Goal: Task Accomplishment & Management: Use online tool/utility

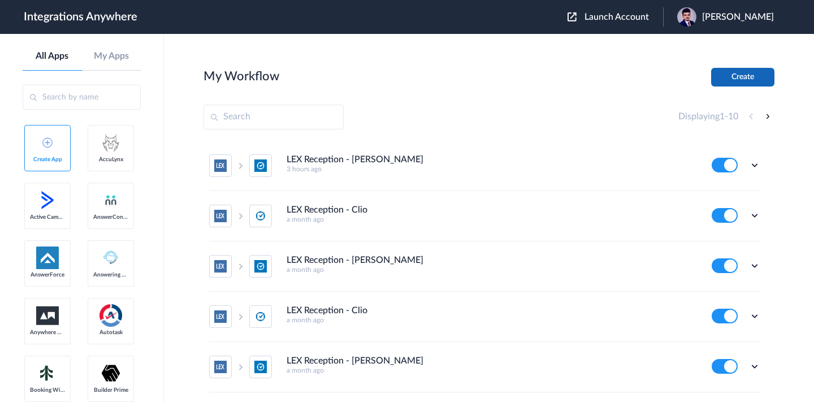
click at [732, 75] on button "Create" at bounding box center [742, 77] width 63 height 19
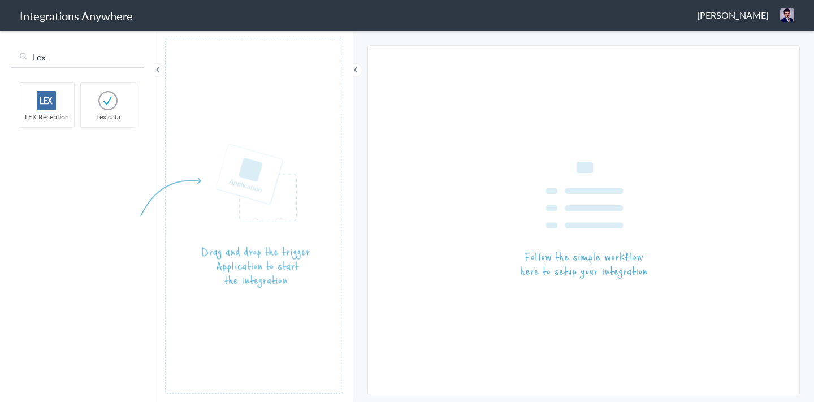
type input "Lex"
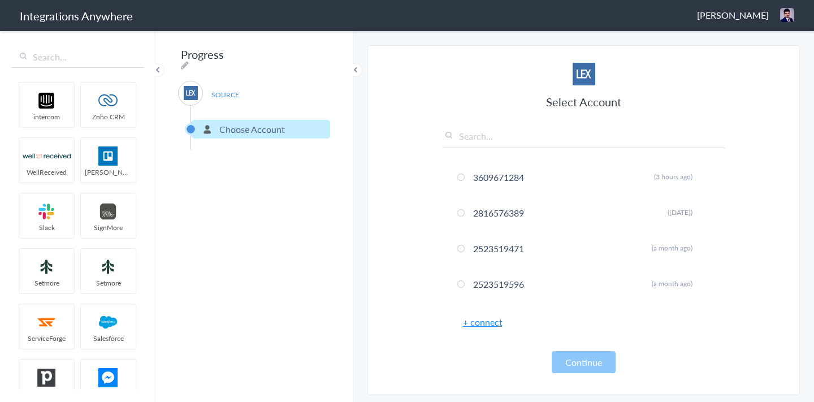
click at [492, 330] on div "Select Account 3609671284 Rename Delete (3 hours ago) 2816576389 Rename Delete …" at bounding box center [583, 218] width 282 height 310
click at [492, 324] on link "+ connect" at bounding box center [483, 321] width 40 height 13
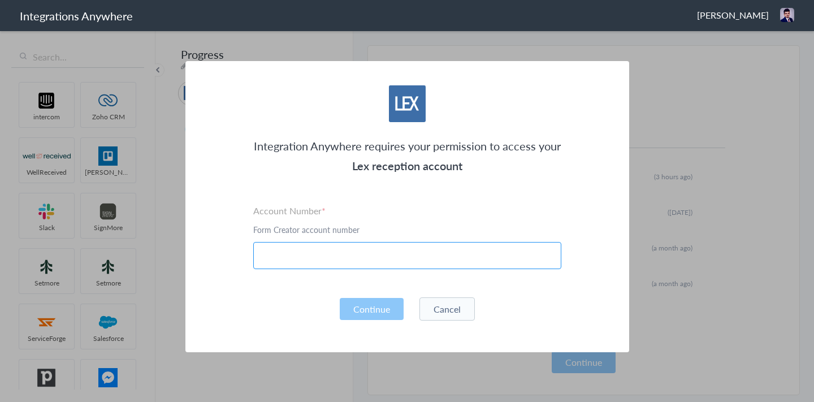
click at [362, 245] on input "text" at bounding box center [407, 255] width 308 height 27
paste input "3609674840"
type input "3609674840"
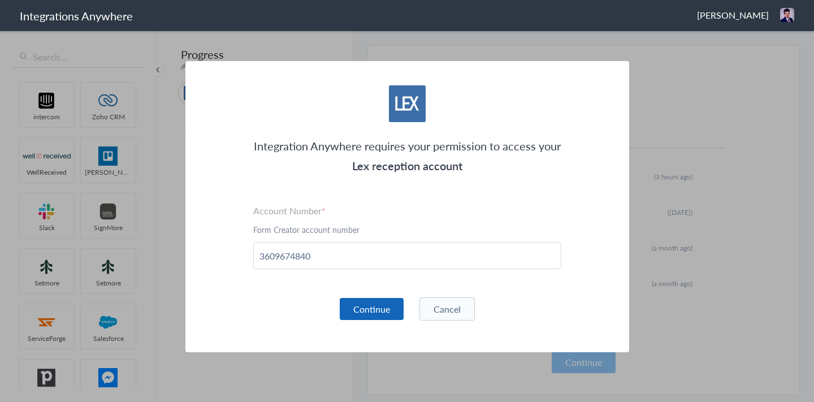
click at [349, 306] on button "Continue" at bounding box center [372, 309] width 64 height 22
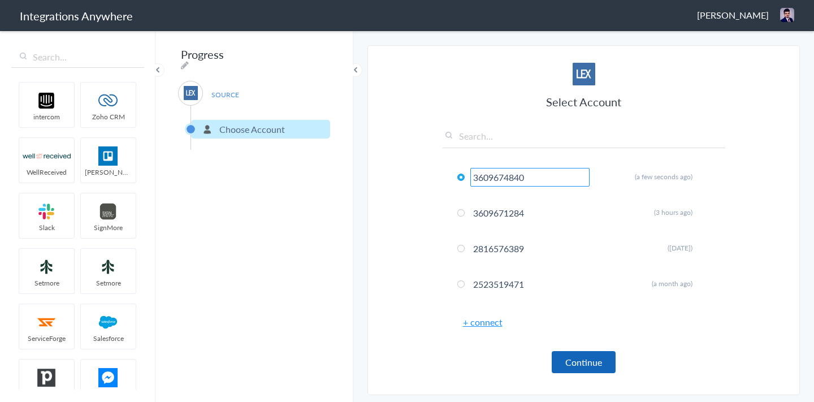
click at [601, 368] on button "Continue" at bounding box center [583, 362] width 64 height 22
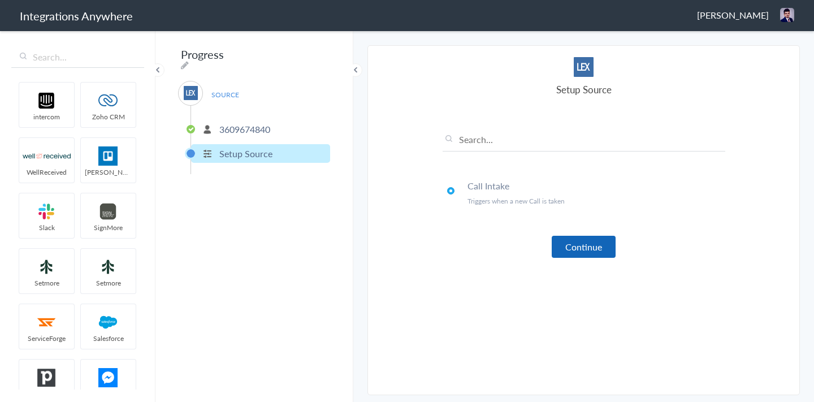
click at [590, 253] on button "Continue" at bounding box center [583, 247] width 64 height 22
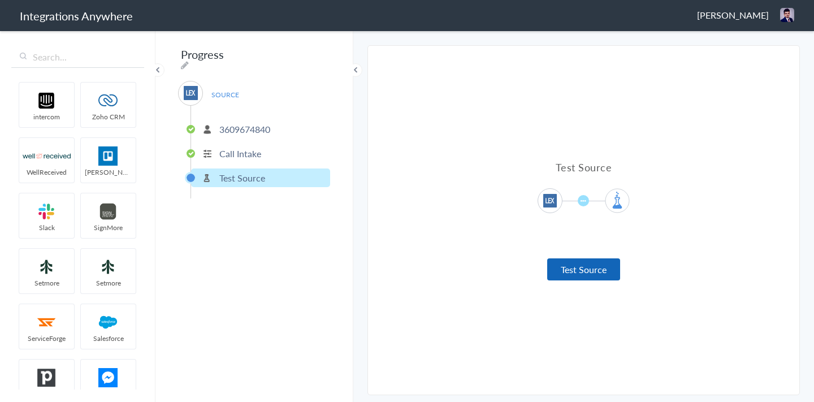
click at [569, 271] on button "Test Source" at bounding box center [583, 269] width 73 height 22
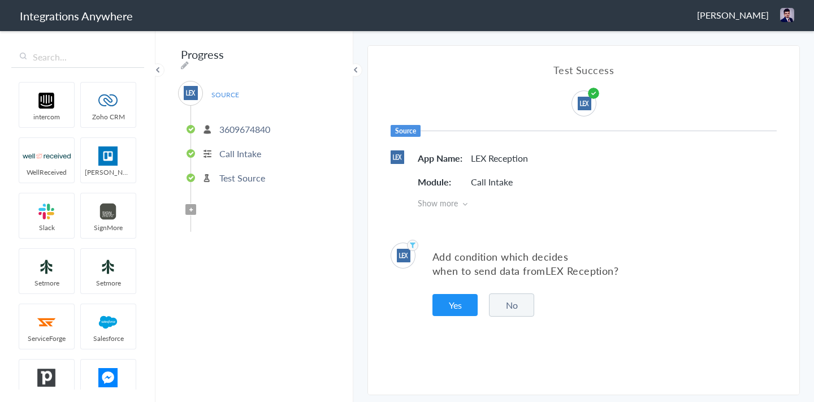
click at [512, 298] on button "No" at bounding box center [511, 304] width 45 height 23
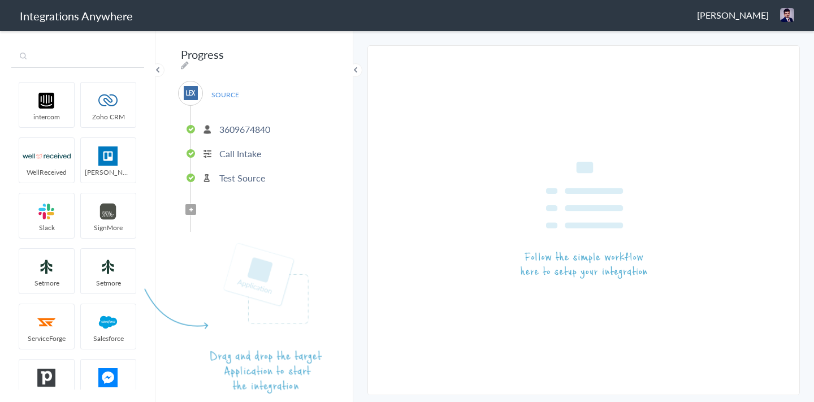
click at [71, 62] on input "text" at bounding box center [77, 56] width 133 height 21
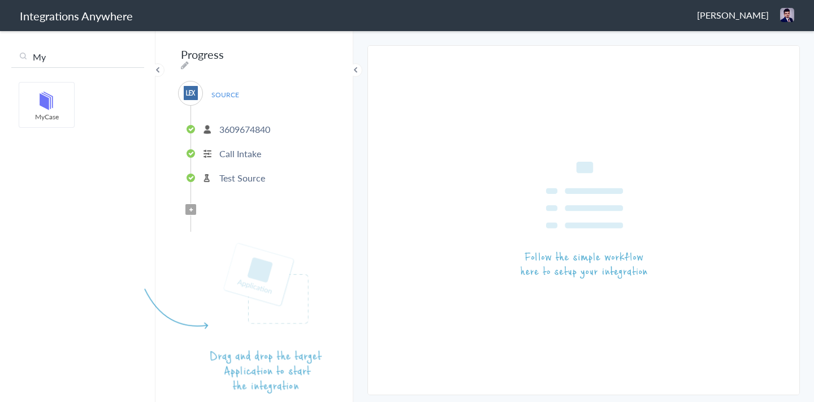
type input "My"
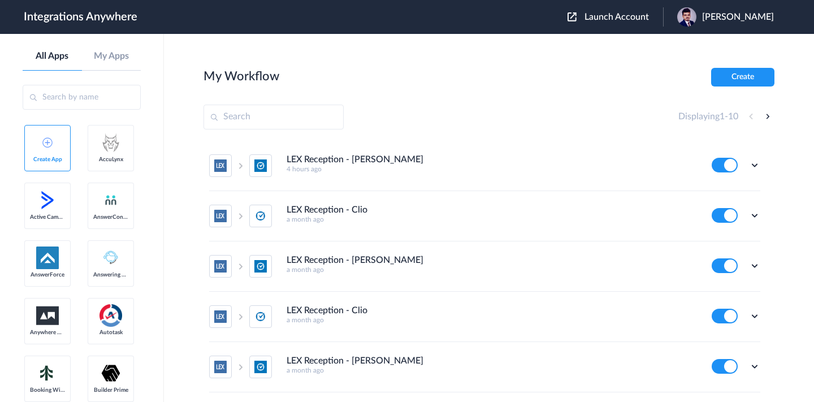
click at [598, 19] on span "Launch Account" at bounding box center [616, 16] width 64 height 9
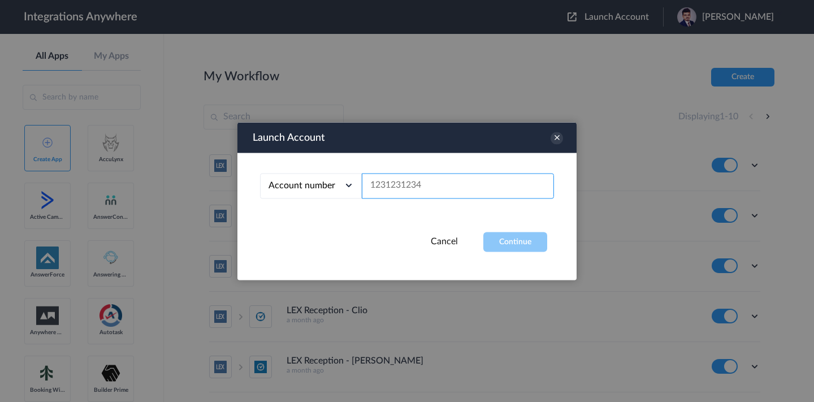
click at [481, 185] on input "text" at bounding box center [458, 185] width 192 height 25
paste input "3609674840"
type input "3609674840"
click at [518, 242] on button "Continue" at bounding box center [515, 242] width 64 height 20
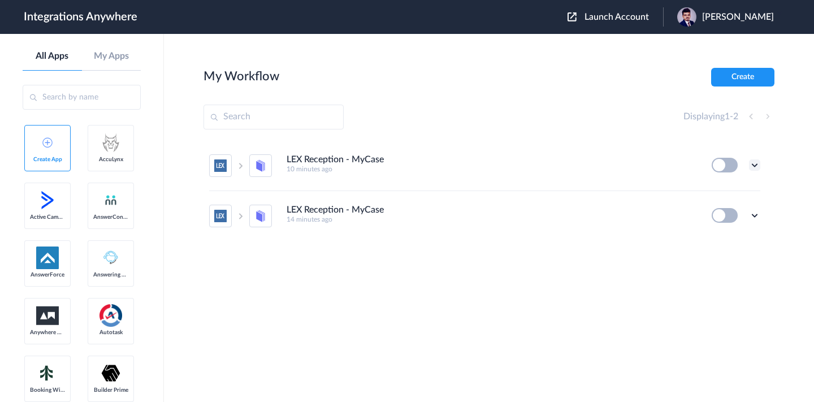
click at [755, 166] on icon at bounding box center [754, 164] width 11 height 11
click at [708, 195] on link "Edit" at bounding box center [708, 191] width 27 height 8
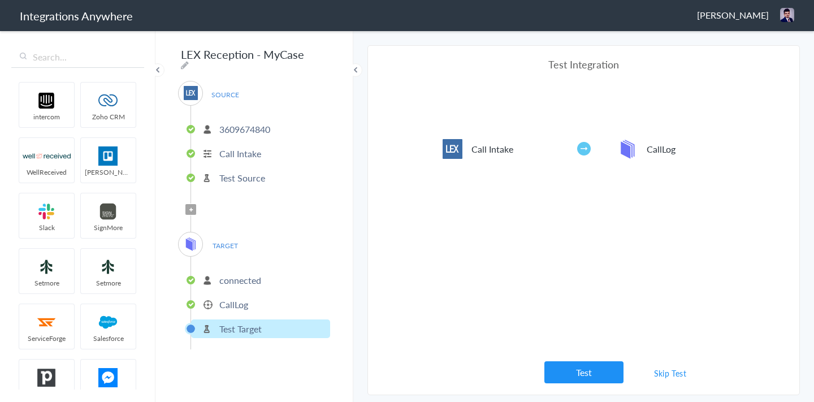
click at [238, 128] on p "3609674840" at bounding box center [244, 129] width 51 height 13
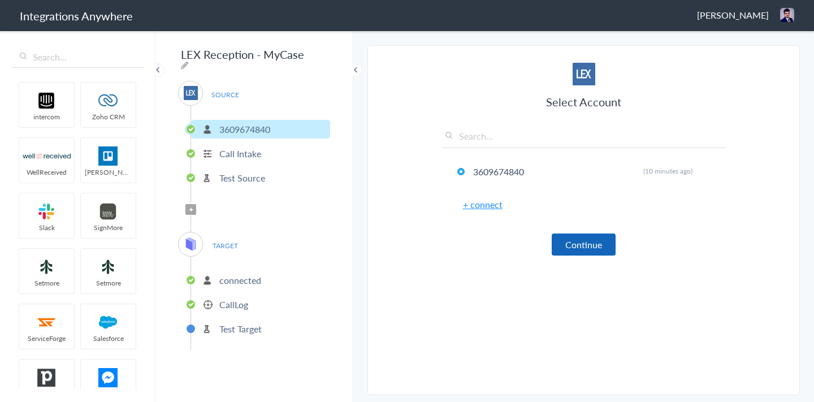
click at [599, 246] on button "Continue" at bounding box center [583, 244] width 64 height 22
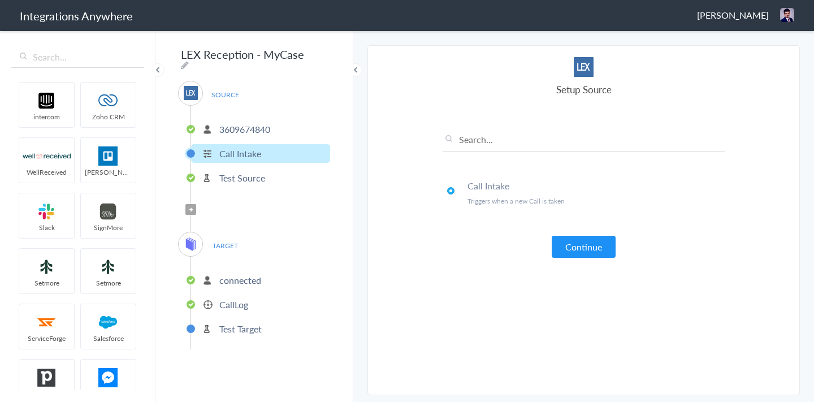
click at [599, 246] on button "Continue" at bounding box center [583, 247] width 64 height 22
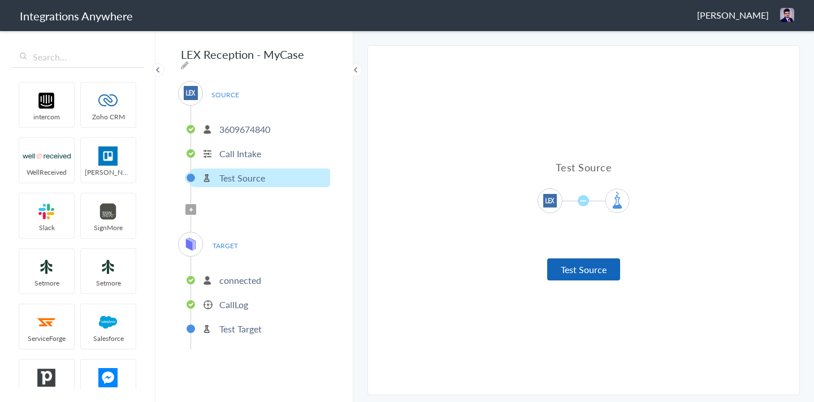
click at [571, 272] on button "Test Source" at bounding box center [583, 269] width 73 height 22
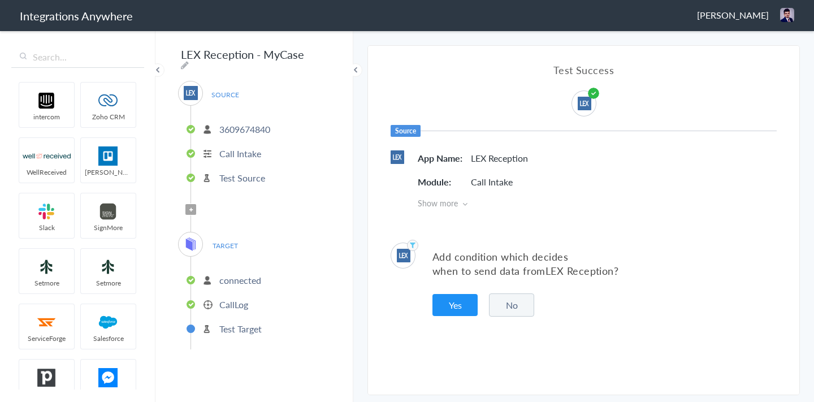
click at [512, 307] on button "No" at bounding box center [511, 304] width 45 height 23
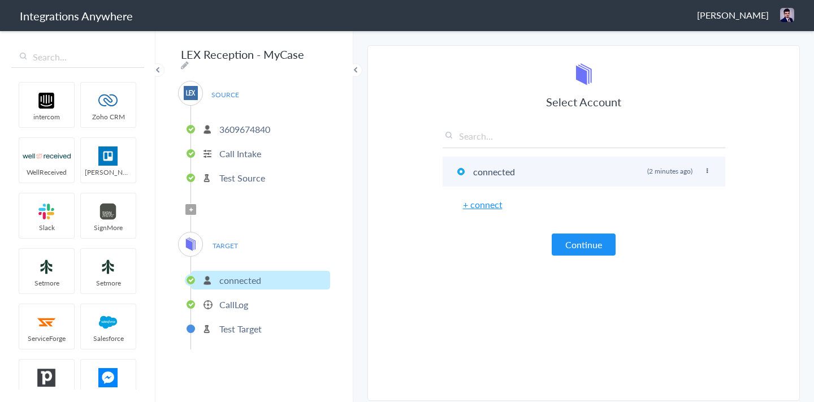
click at [706, 172] on icon at bounding box center [706, 171] width 7 height 6
click at [680, 190] on li "Rename" at bounding box center [684, 193] width 78 height 17
paste input "Law Office of [PERSON_NAME]"
type input "Law Office of [PERSON_NAME]"
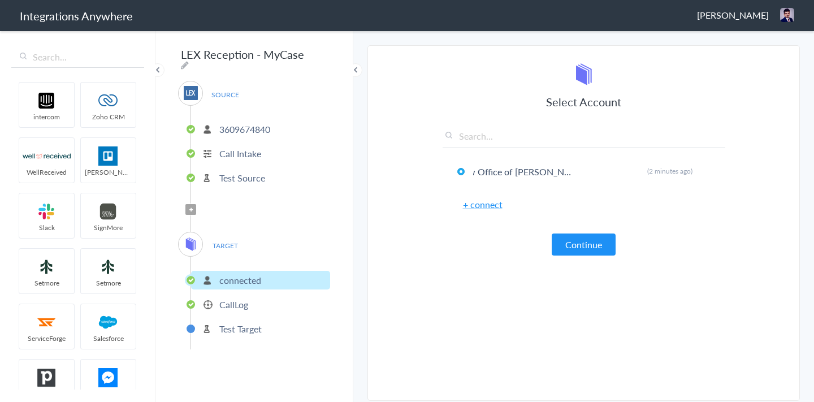
click at [490, 275] on article "Select Account Law Office of [PERSON_NAME] Rename Delete (2 minutes ago) + conn…" at bounding box center [583, 226] width 282 height 326
click at [582, 250] on button "Continue" at bounding box center [583, 244] width 64 height 22
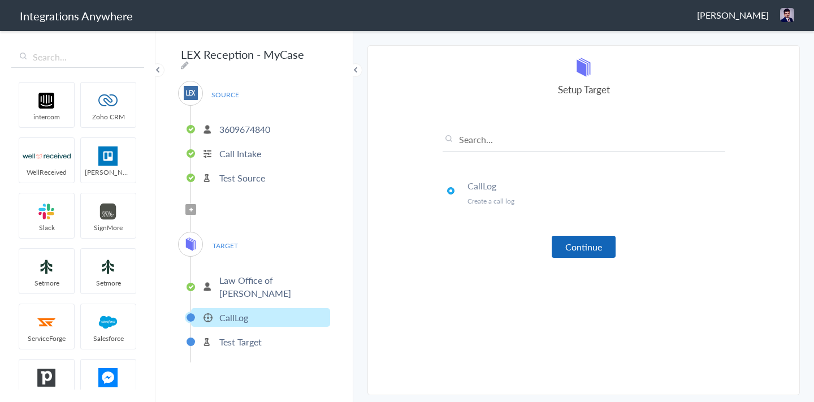
click at [571, 244] on button "Continue" at bounding box center [583, 247] width 64 height 22
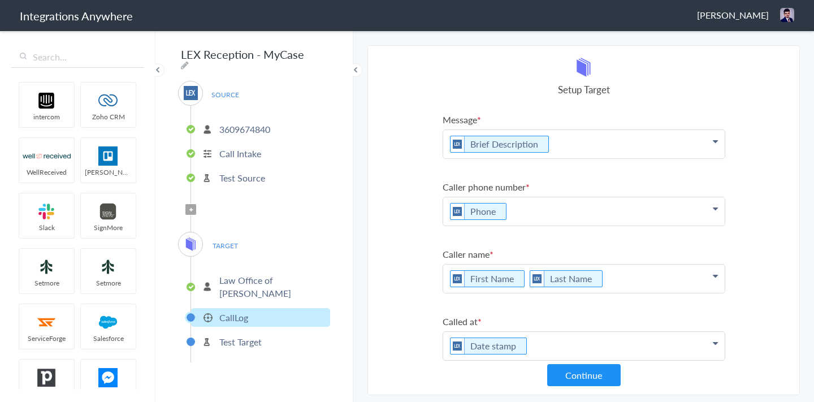
click at [585, 151] on p "Brief Description" at bounding box center [583, 144] width 281 height 28
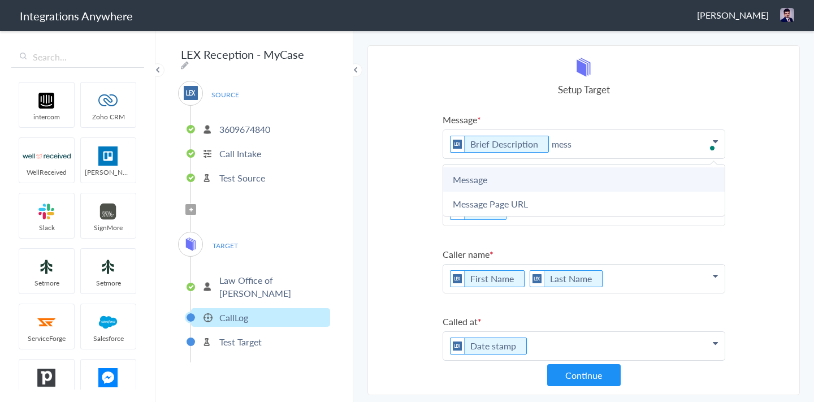
click at [574, 176] on link "Message" at bounding box center [583, 179] width 281 height 24
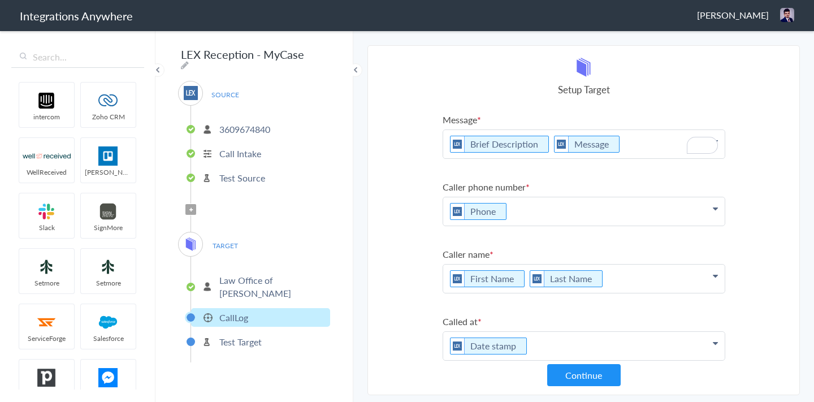
click at [390, 168] on section "Select Account 3609674840 Rename Delete (10 minutes ago) + connect Continue Set…" at bounding box center [583, 220] width 432 height 350
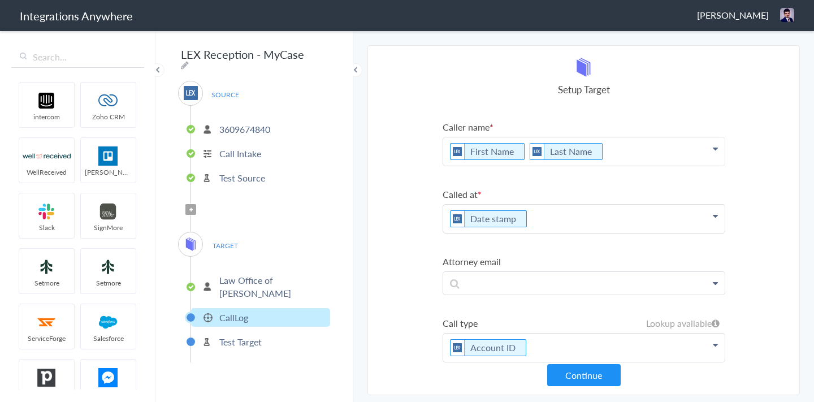
scroll to position [145, 0]
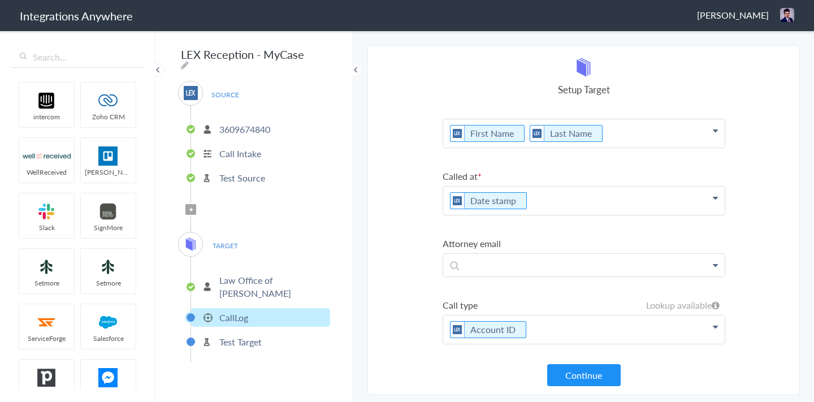
click at [522, 131] on p "First Name Last Name" at bounding box center [583, 133] width 281 height 28
click at [388, 116] on section "Select Account 3609674840 Rename Delete (10 minutes ago) + connect Continue Set…" at bounding box center [583, 220] width 432 height 350
click at [541, 336] on p "Account ID" at bounding box center [583, 329] width 281 height 28
click at [541, 299] on label "Call type" at bounding box center [583, 304] width 282 height 13
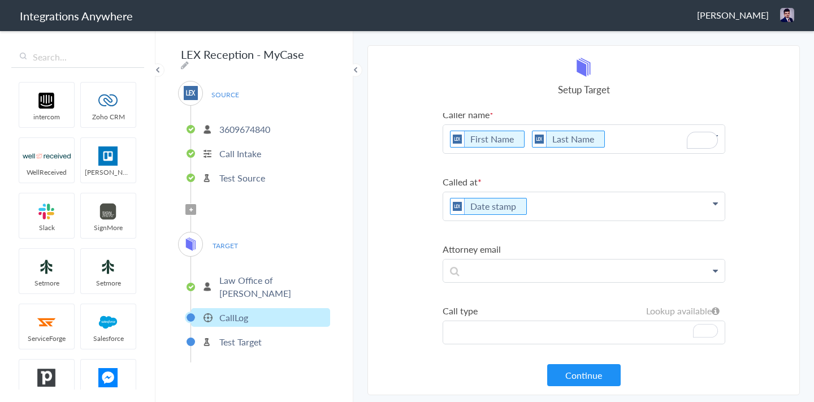
click at [644, 329] on p "To enrich screen reader interactions, please activate Accessibility in Grammarl…" at bounding box center [583, 332] width 281 height 23
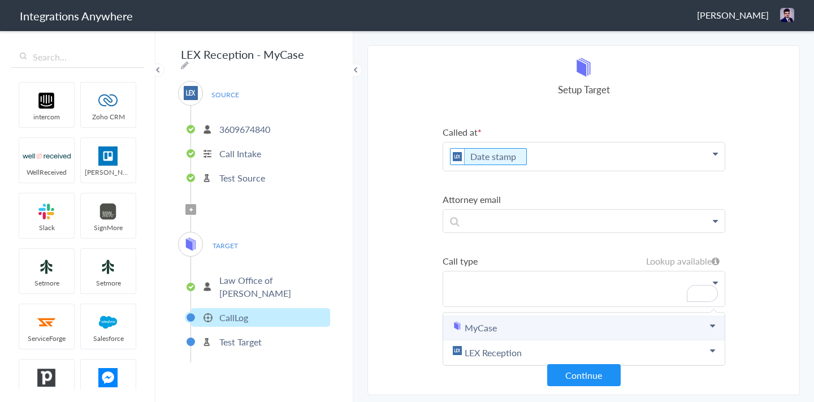
scroll to position [189, 0]
click at [486, 329] on link "MyCase" at bounding box center [583, 327] width 281 height 25
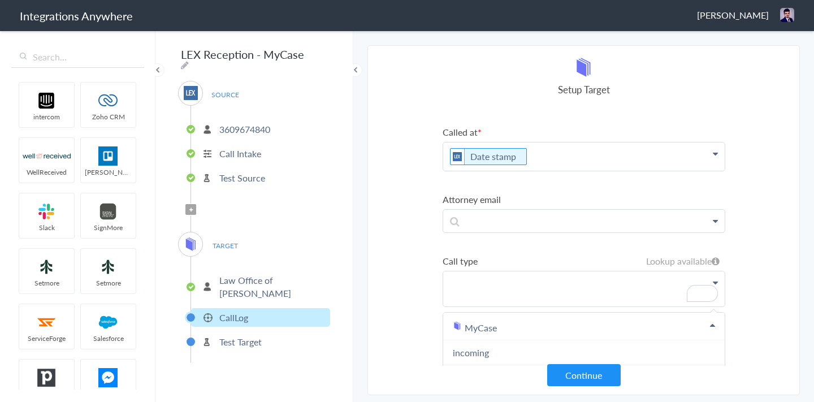
scroll to position [226, 0]
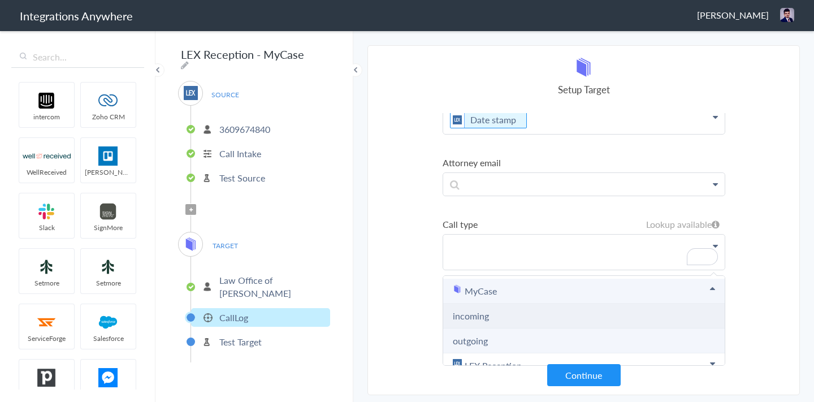
click at [468, 311] on link "incoming" at bounding box center [471, 315] width 36 height 13
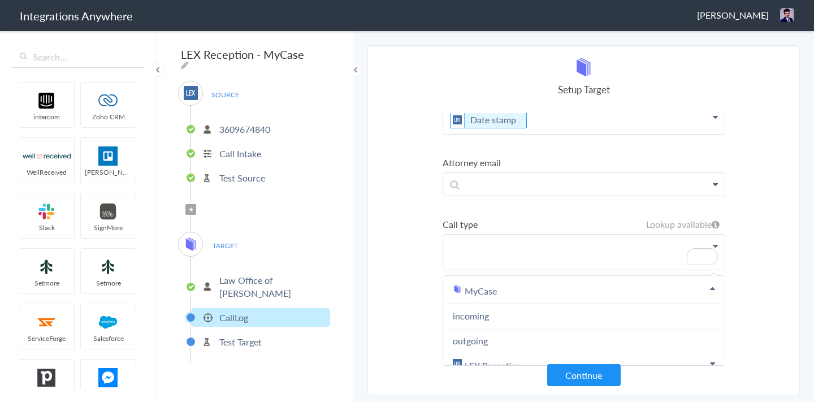
scroll to position [145, 0]
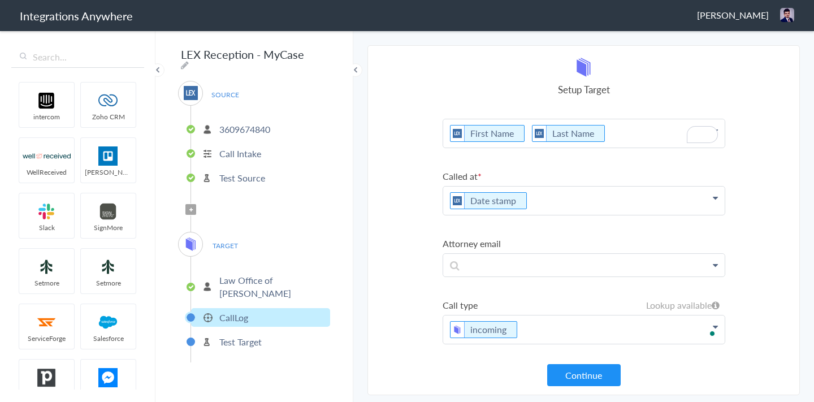
click at [379, 249] on section "Select Account 3609674840 Rename Delete (10 minutes ago) + connect Continue Set…" at bounding box center [583, 220] width 432 height 350
click at [585, 377] on button "Continue" at bounding box center [583, 375] width 73 height 22
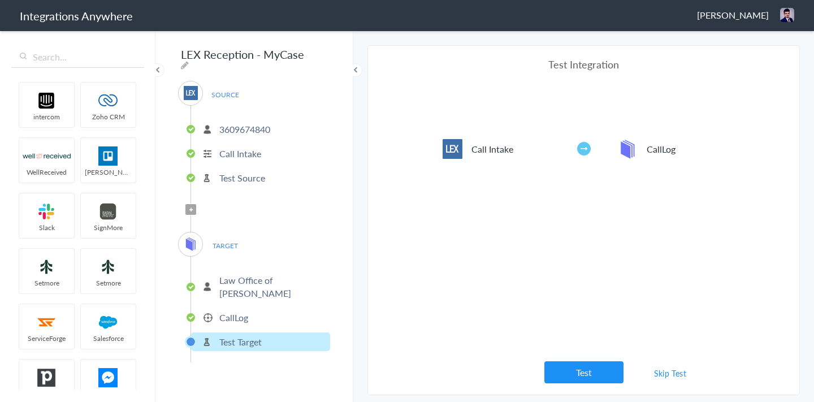
scroll to position [0, 0]
click at [581, 373] on button "Test" at bounding box center [583, 372] width 79 height 22
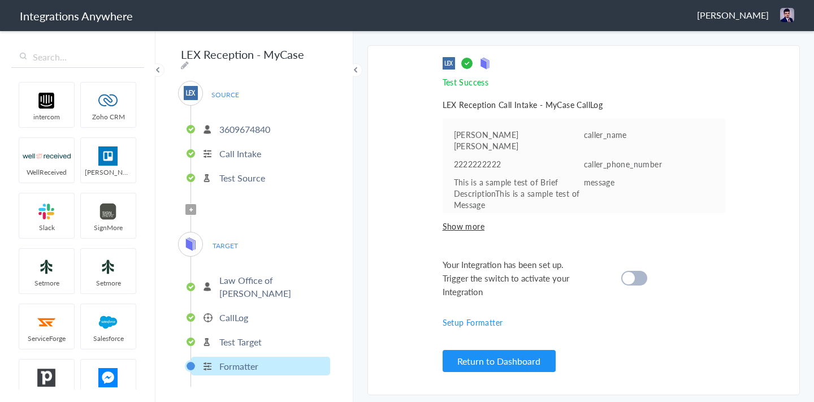
click at [642, 277] on div at bounding box center [634, 278] width 26 height 15
click at [746, 110] on section "Select Account 3609674840 Rename Delete (10 minutes ago) + connect Continue Set…" at bounding box center [583, 220] width 432 height 350
click at [94, 17] on h1 "Integrations Anywhere" at bounding box center [76, 16] width 113 height 16
